Goal: Task Accomplishment & Management: Manage account settings

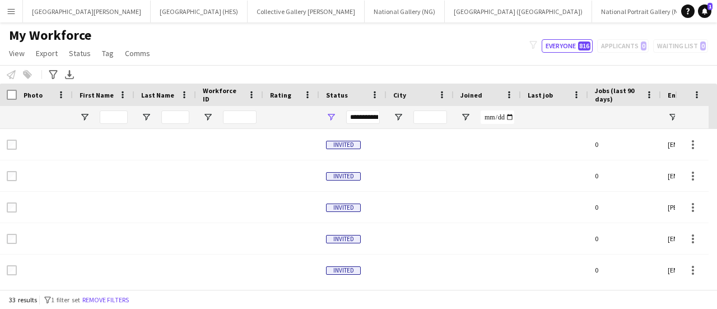
scroll to position [0, 539]
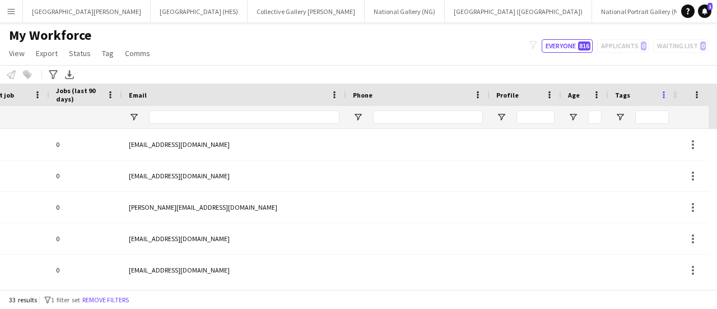
click at [661, 92] on span at bounding box center [664, 95] width 10 height 10
click at [604, 65] on div "Notify workforce Add to tag Select at least one crew to tag him or her. Advance…" at bounding box center [358, 74] width 717 height 18
click at [621, 117] on span "Open Filter Menu" at bounding box center [620, 117] width 10 height 10
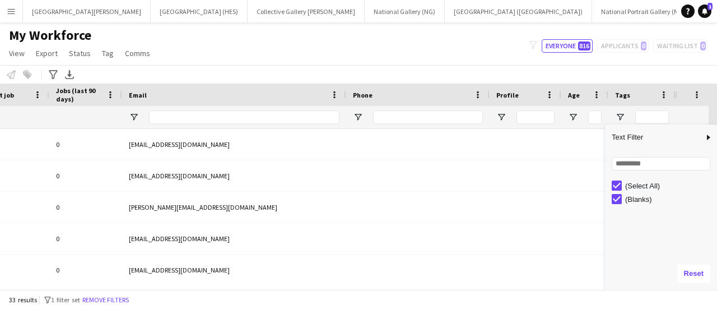
click at [623, 172] on div "Loading... No matches. (Select All) (Blanks)" at bounding box center [661, 204] width 112 height 108
click at [623, 170] on input "Search filter values" at bounding box center [661, 163] width 99 height 13
type input "***"
click at [625, 164] on input "***" at bounding box center [655, 163] width 87 height 13
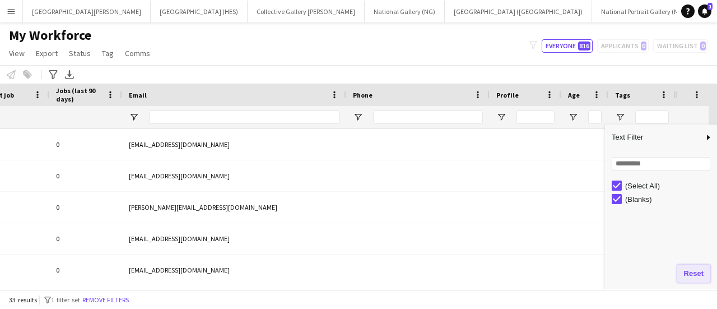
click at [697, 271] on button "Reset" at bounding box center [693, 273] width 33 height 18
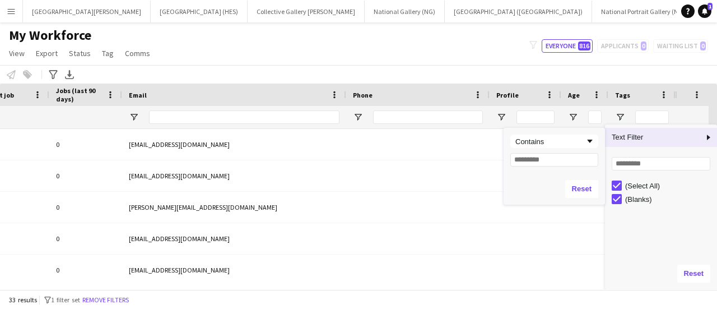
click at [710, 139] on span "Column Filter" at bounding box center [708, 137] width 10 height 10
click at [533, 194] on div "Reset" at bounding box center [554, 188] width 101 height 31
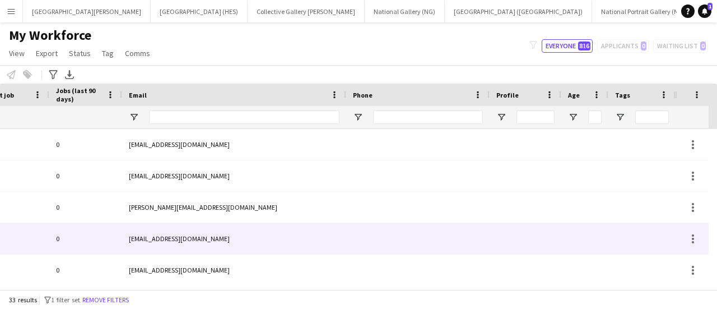
click at [531, 226] on div at bounding box center [526, 238] width 72 height 31
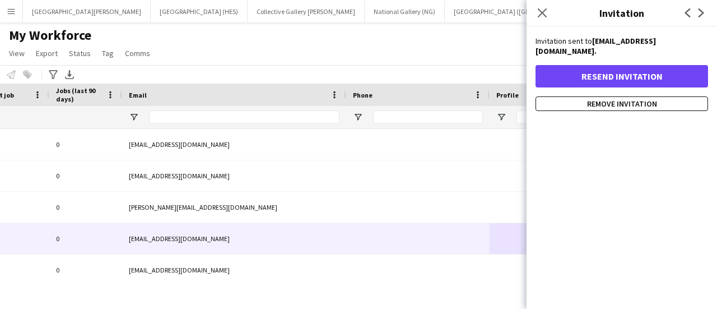
click at [465, 57] on div "My Workforce View Views Default view New view Update view Delete view Edit name…" at bounding box center [358, 46] width 717 height 38
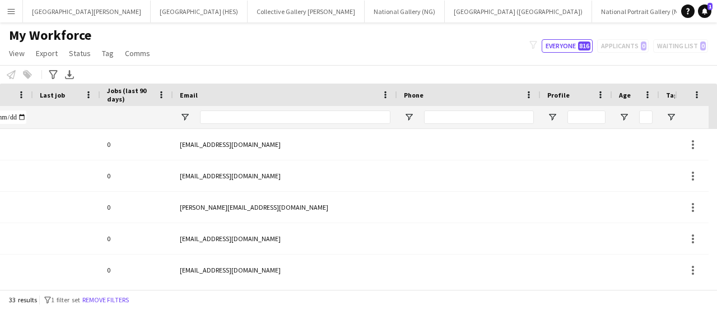
scroll to position [0, 539]
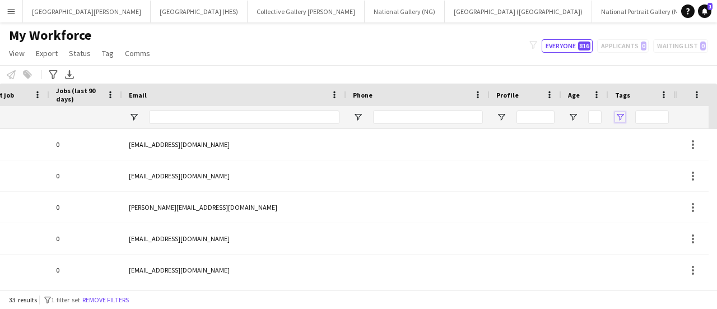
click at [623, 115] on span "Open Filter Menu" at bounding box center [620, 117] width 10 height 10
click at [497, 54] on div "My Workforce View Views Default view New view Update view Delete view Edit name…" at bounding box center [358, 46] width 717 height 38
click at [622, 95] on span "Tags" at bounding box center [622, 95] width 15 height 8
click at [639, 111] on input "Tags Filter Input" at bounding box center [652, 116] width 34 height 13
click at [639, 98] on span at bounding box center [638, 95] width 10 height 10
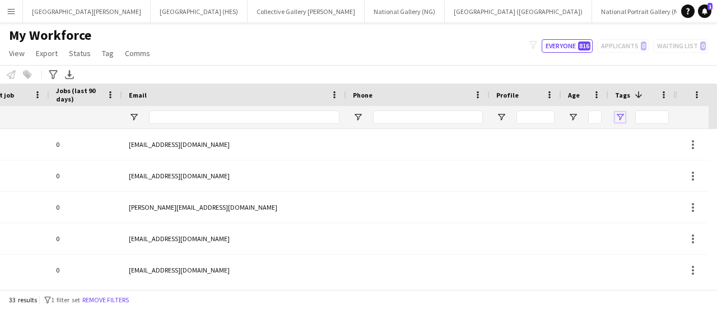
click at [623, 115] on span "Open Filter Menu" at bounding box center [620, 117] width 10 height 10
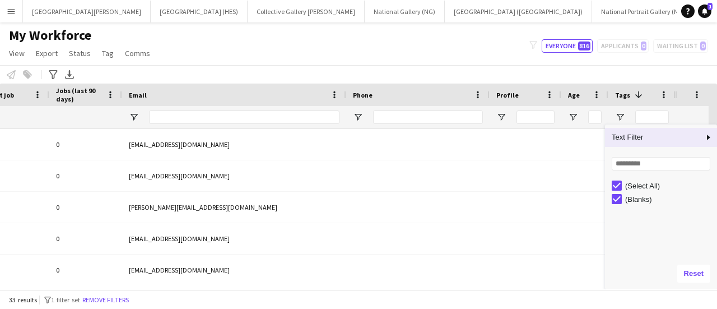
click at [708, 136] on span "Column Filter" at bounding box center [708, 137] width 10 height 10
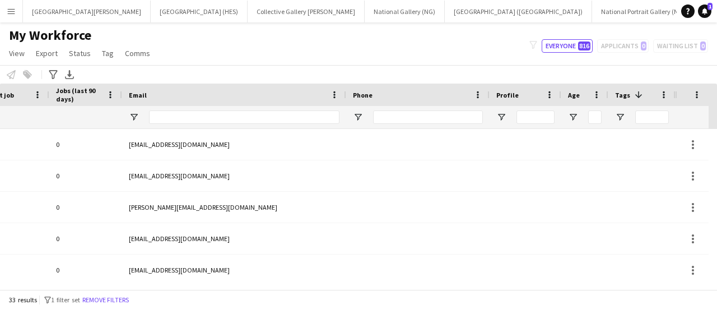
click at [566, 67] on div "Notify workforce Add to tag Select at least one crew to tag him or her. Advance…" at bounding box center [358, 74] width 717 height 18
click at [571, 46] on button "Everyone 816" at bounding box center [567, 45] width 51 height 13
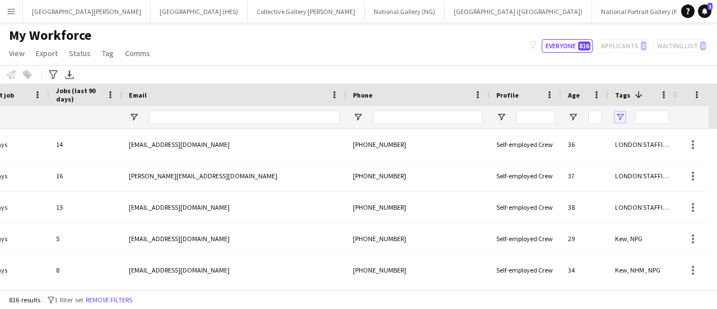
click at [623, 117] on span "Open Filter Menu" at bounding box center [620, 117] width 10 height 10
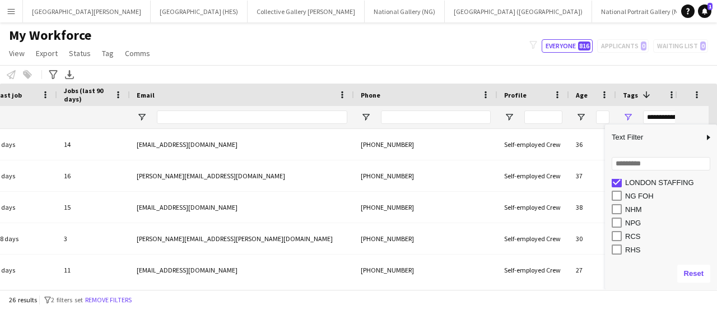
scroll to position [58, 0]
type input "**********"
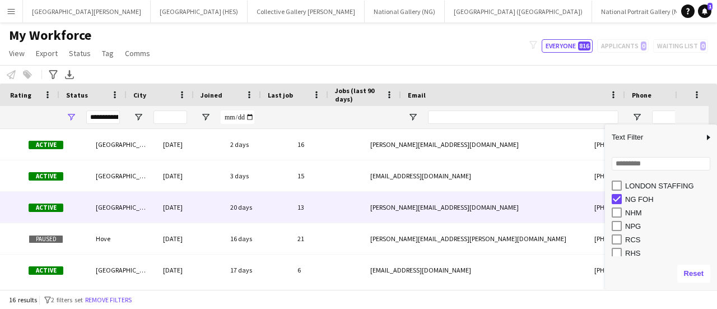
scroll to position [0, 0]
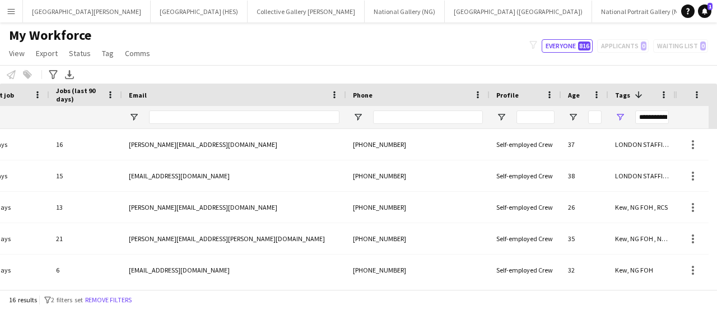
click at [659, 116] on div "**********" at bounding box center [652, 116] width 34 height 13
click at [523, 61] on div "My Workforce View Views Default view New view Update view Delete view Edit name…" at bounding box center [358, 46] width 717 height 38
click at [476, 52] on div "My Workforce View Views Default view New view Update view Delete view Edit name…" at bounding box center [358, 46] width 717 height 38
click at [105, 57] on span "Tag" at bounding box center [108, 53] width 12 height 10
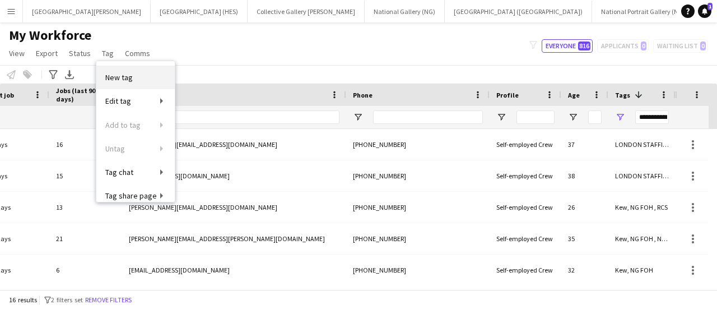
click at [122, 83] on link "New tag" at bounding box center [135, 78] width 78 height 24
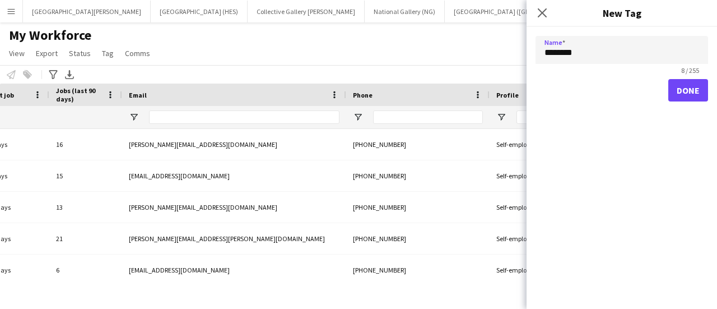
type input "********"
click at [700, 86] on button "Done" at bounding box center [688, 90] width 40 height 22
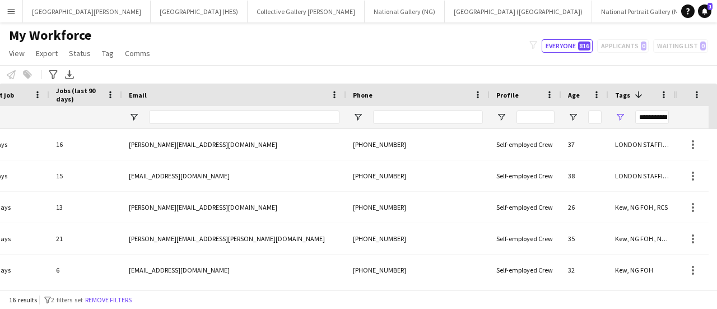
click at [646, 115] on div "**********" at bounding box center [652, 116] width 34 height 13
click at [85, 11] on button "[GEOGRAPHIC_DATA][PERSON_NAME] [GEOGRAPHIC_DATA] Close" at bounding box center [87, 12] width 128 height 22
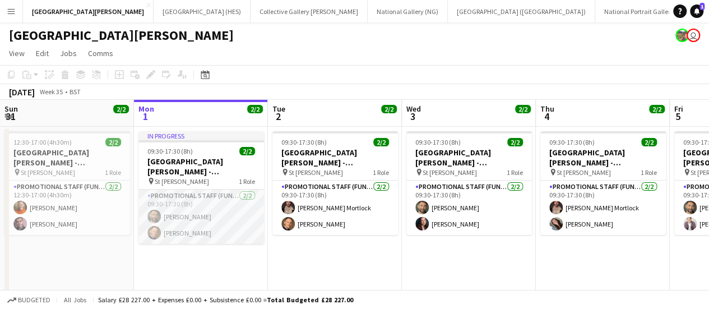
click at [198, 213] on app-card-role "Promotional Staff (Fundraiser) [DATE] 09:30-17:30 (8h) [PERSON_NAME] [PERSON_NA…" at bounding box center [200, 216] width 125 height 54
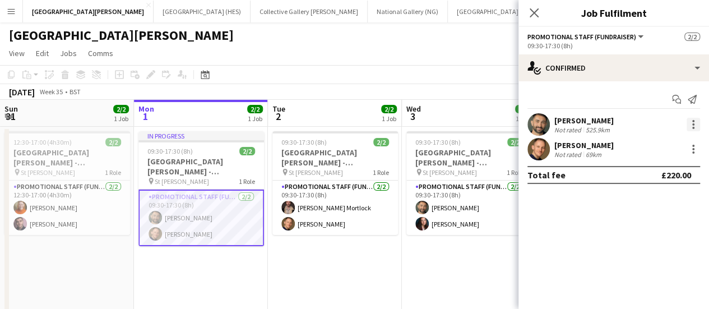
click at [694, 124] on div at bounding box center [692, 124] width 13 height 13
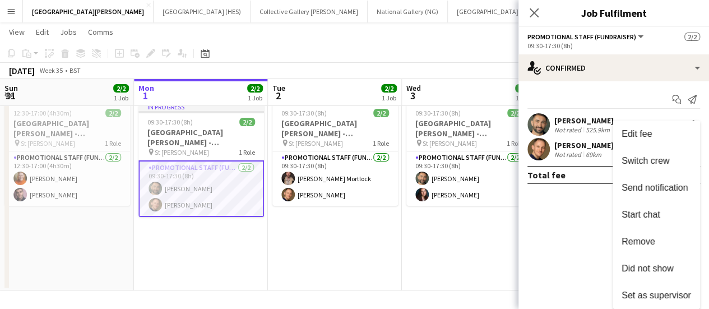
click at [519, 229] on div at bounding box center [354, 154] width 709 height 309
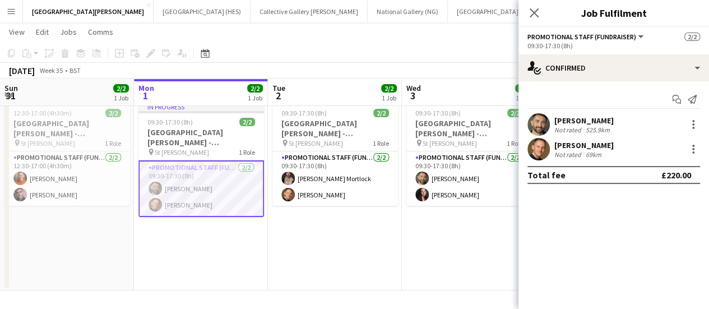
click at [534, 113] on div at bounding box center [538, 124] width 22 height 22
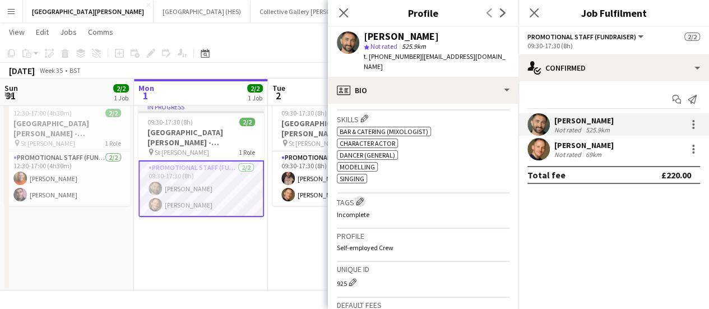
click at [363, 201] on app-icon "Edit crew company tags" at bounding box center [360, 201] width 8 height 8
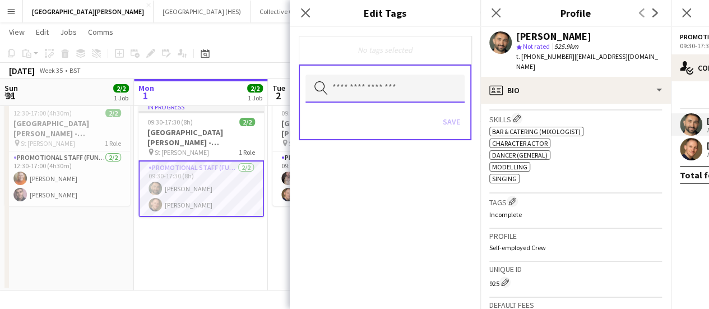
click at [352, 87] on input "text" at bounding box center [384, 88] width 159 height 28
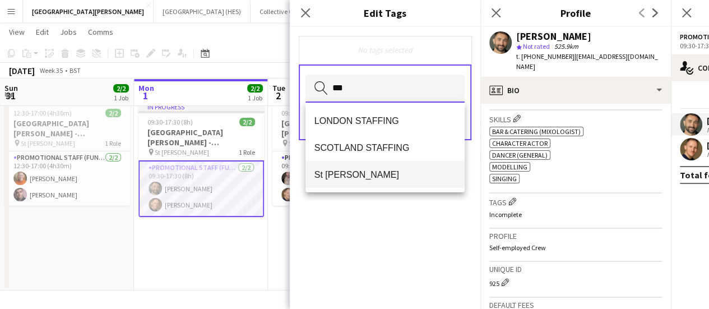
type input "**"
click at [328, 170] on span "St [PERSON_NAME]" at bounding box center [384, 174] width 141 height 11
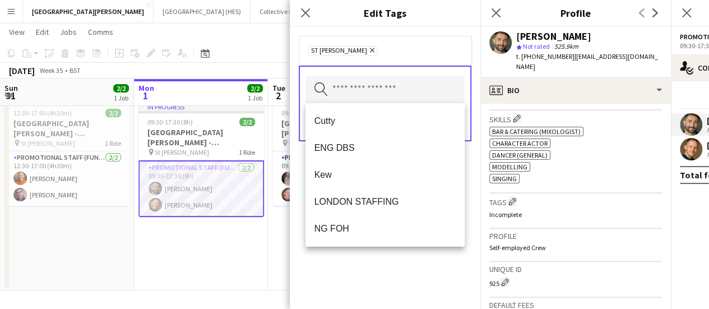
click at [263, 59] on app-toolbar "Copy Paste Paste Ctrl+V Paste with crew Ctrl+Shift+V Paste linked Job [GEOGRAPH…" at bounding box center [354, 53] width 709 height 19
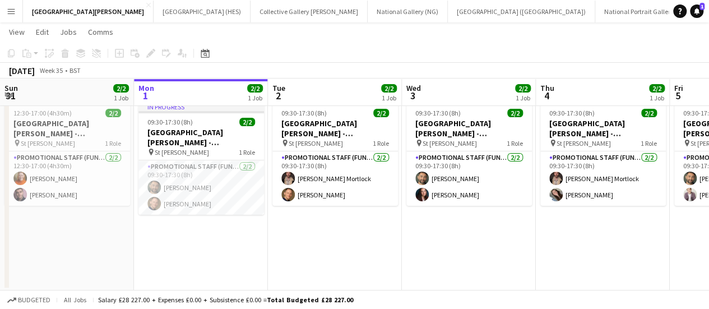
click at [263, 59] on app-toolbar "Copy Paste Paste Ctrl+V Paste with crew Ctrl+Shift+V Paste linked Job [GEOGRAPH…" at bounding box center [354, 53] width 709 height 19
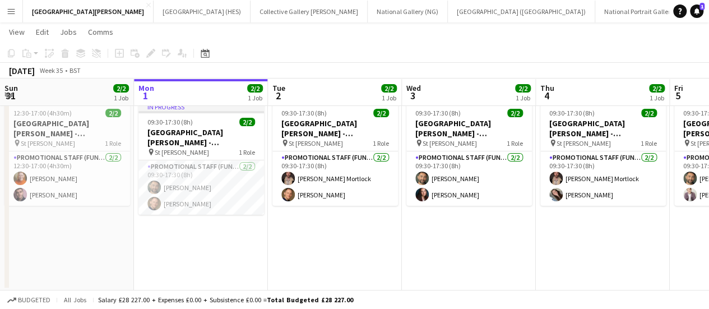
click at [283, 26] on app-page-menu "View Day view expanded Day view collapsed Month view Date picker Jump to [DATE]…" at bounding box center [354, 32] width 709 height 21
click at [300, 69] on div "[DATE] Week 35 • BST" at bounding box center [354, 71] width 709 height 16
